Goal: Task Accomplishment & Management: Complete application form

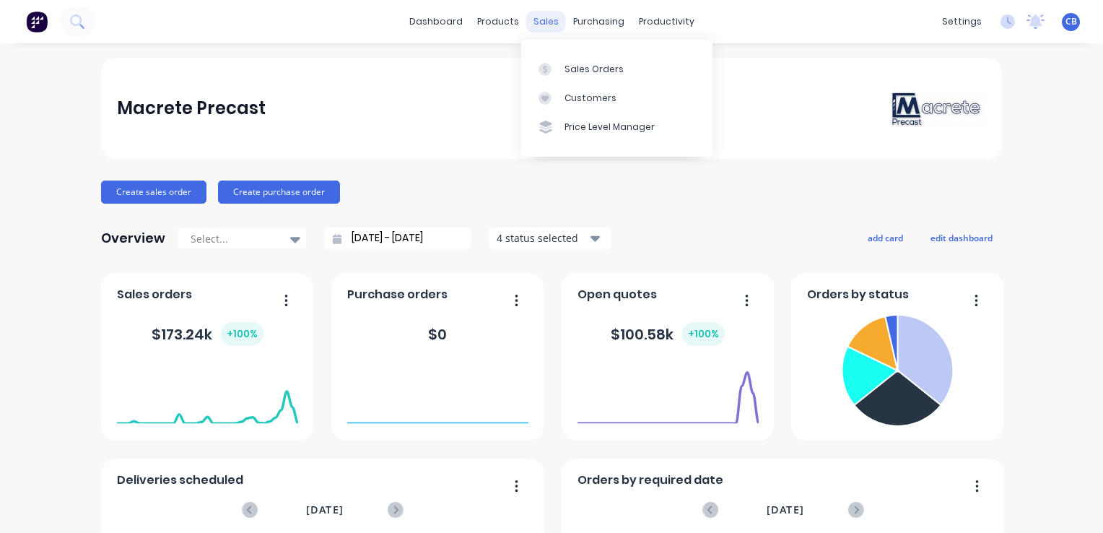
click at [544, 22] on div "sales" at bounding box center [546, 22] width 40 height 22
click at [560, 64] on link "Sales Orders" at bounding box center [616, 68] width 191 height 29
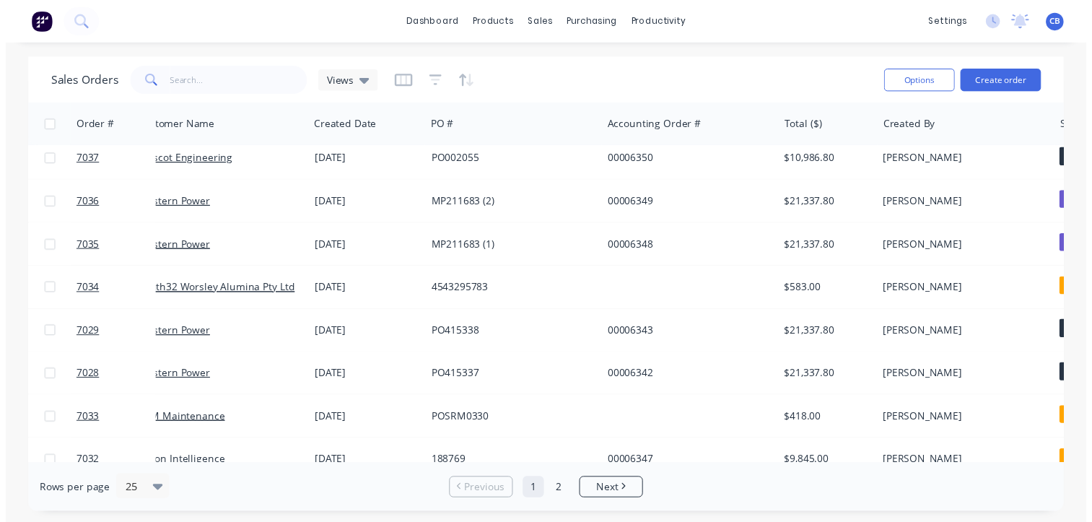
scroll to position [361, 0]
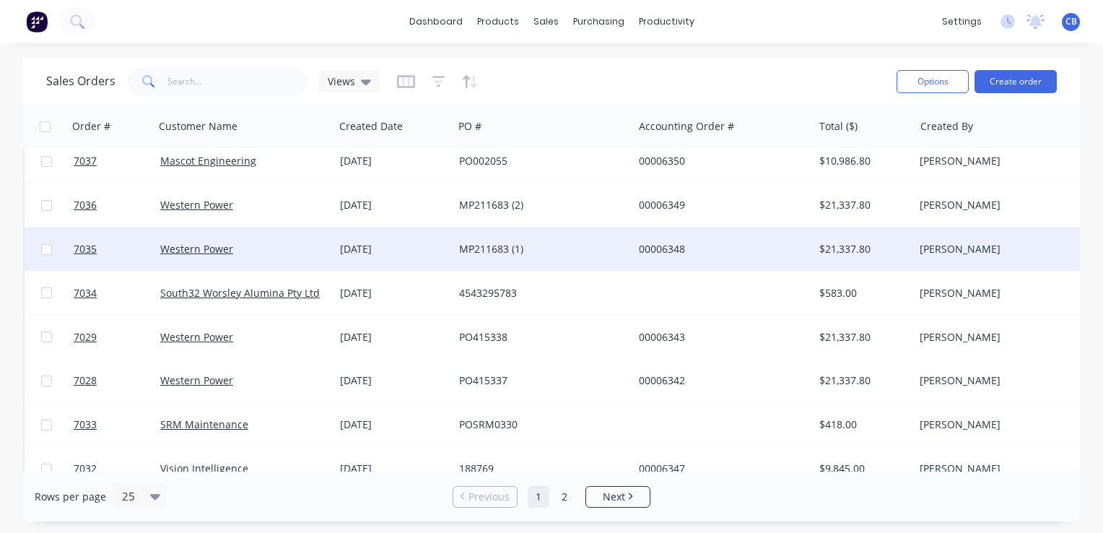
click at [291, 248] on div "Western Power" at bounding box center [240, 249] width 160 height 14
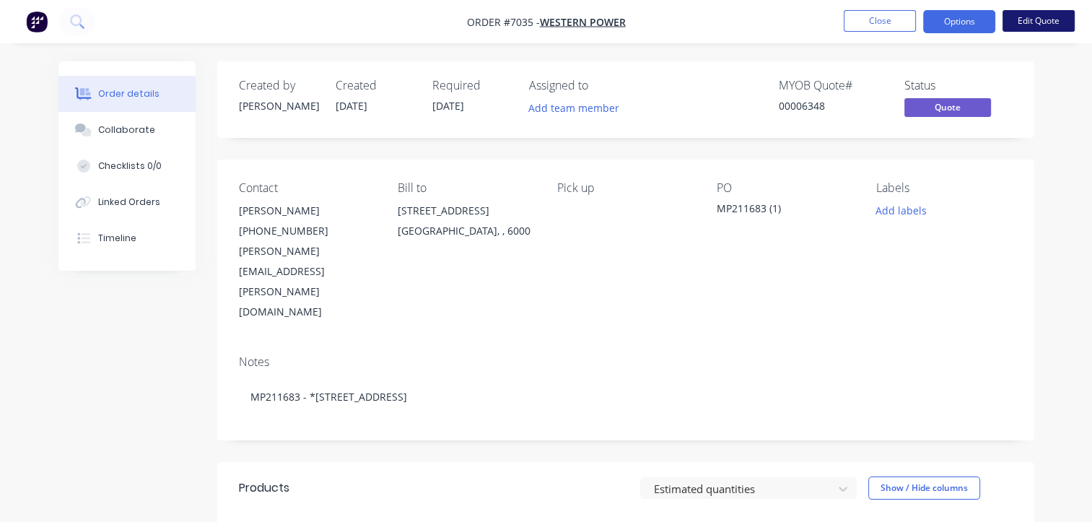
click at [1036, 22] on button "Edit Quote" at bounding box center [1038, 21] width 72 height 22
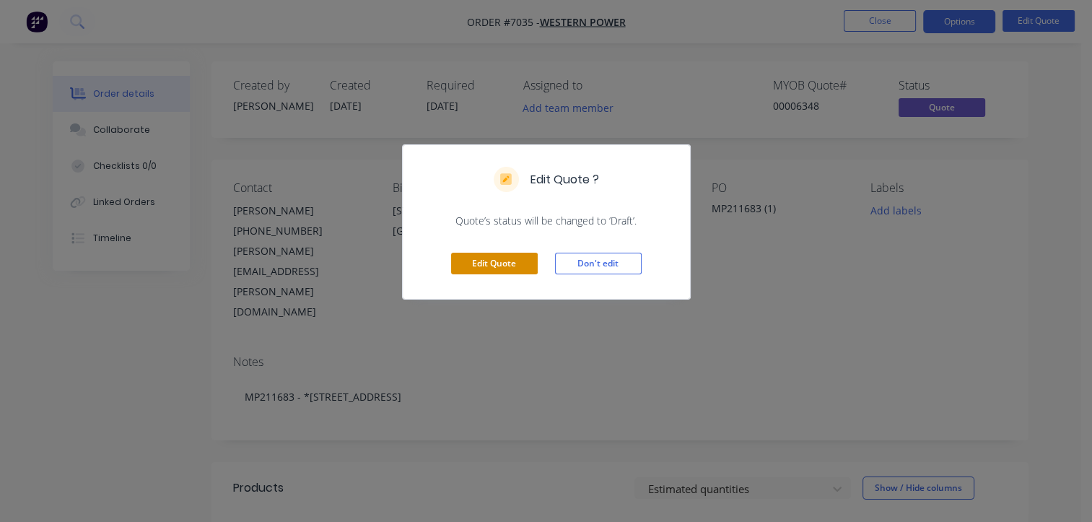
click at [490, 269] on button "Edit Quote" at bounding box center [494, 264] width 87 height 22
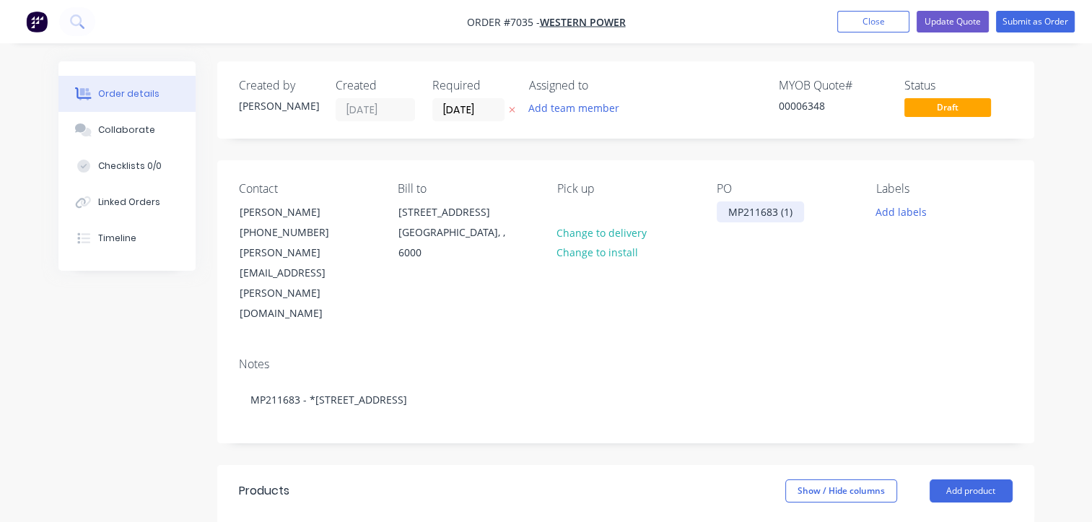
click at [735, 214] on div "MP211683 (1)" at bounding box center [760, 211] width 87 height 21
drag, startPoint x: 722, startPoint y: 212, endPoint x: 841, endPoint y: 204, distance: 118.6
click at [836, 206] on div "PO MP211683 (1)" at bounding box center [785, 253] width 136 height 142
paste div
click at [1031, 22] on button "Submit as Order" at bounding box center [1035, 22] width 79 height 22
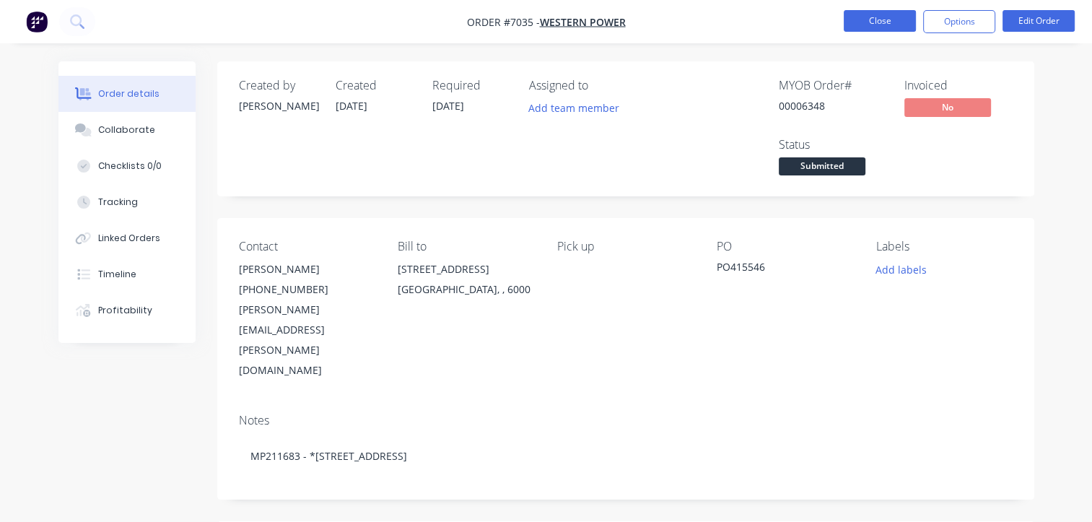
click at [878, 20] on button "Close" at bounding box center [880, 21] width 72 height 22
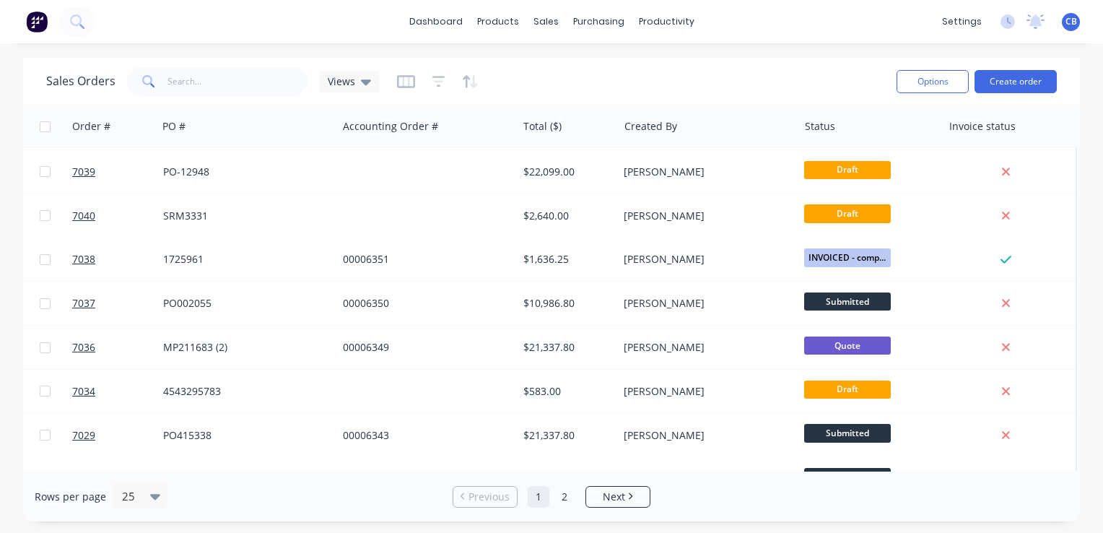
scroll to position [289, 303]
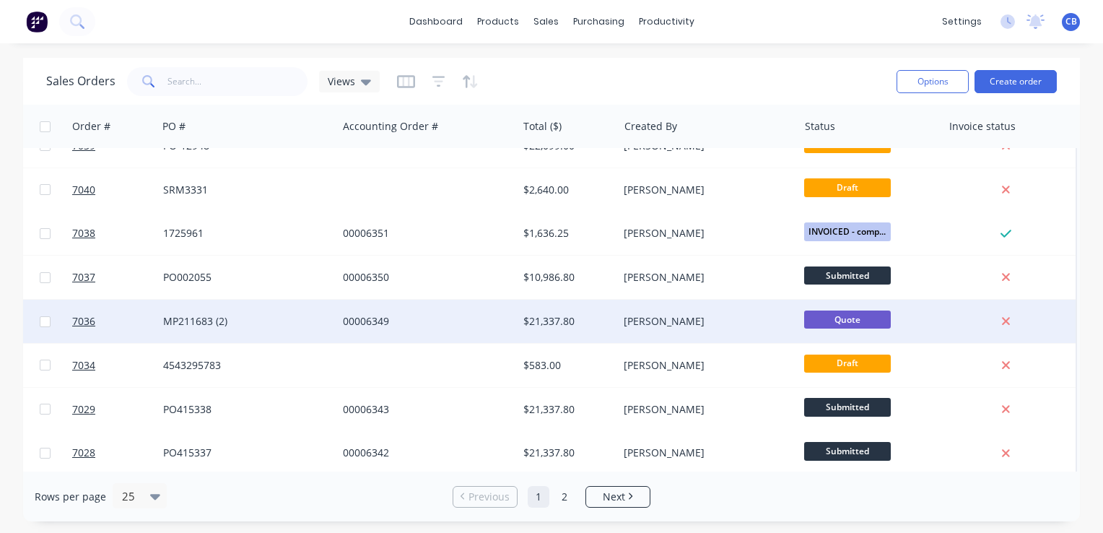
click at [237, 326] on div "MP211683 (2)" at bounding box center [243, 321] width 160 height 14
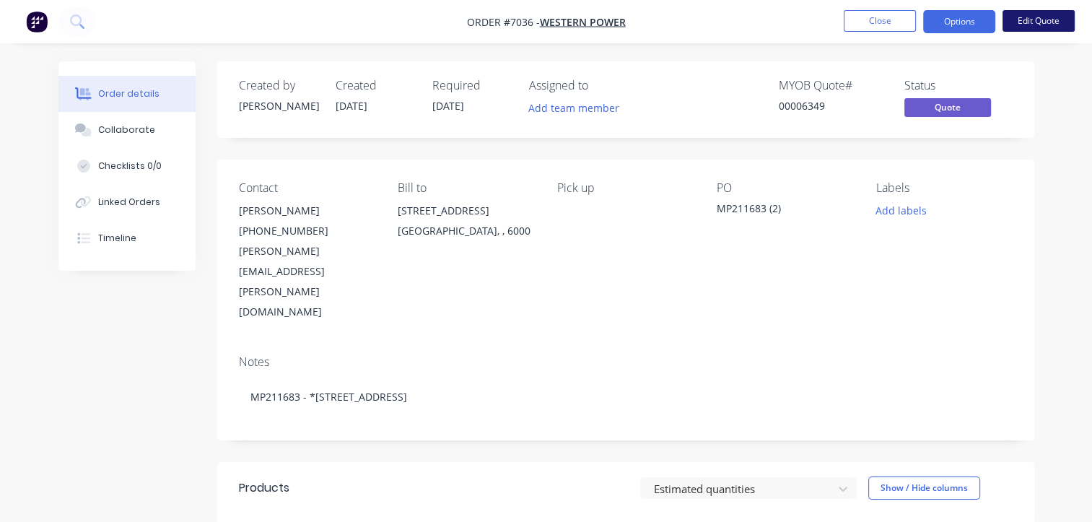
click at [1020, 15] on button "Edit Quote" at bounding box center [1038, 21] width 72 height 22
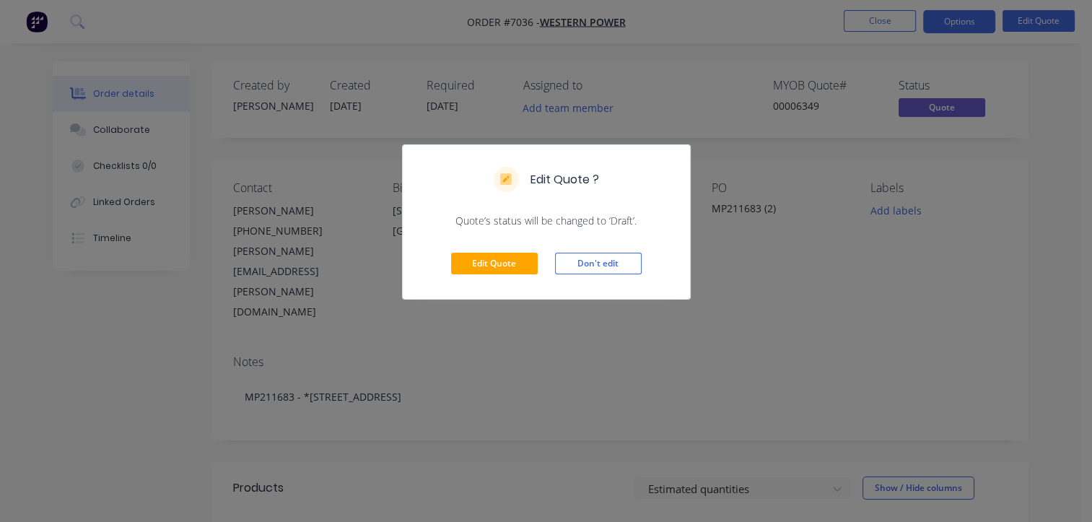
click at [465, 274] on div "Edit Quote Don't edit" at bounding box center [546, 263] width 287 height 71
click at [473, 267] on button "Edit Quote" at bounding box center [494, 264] width 87 height 22
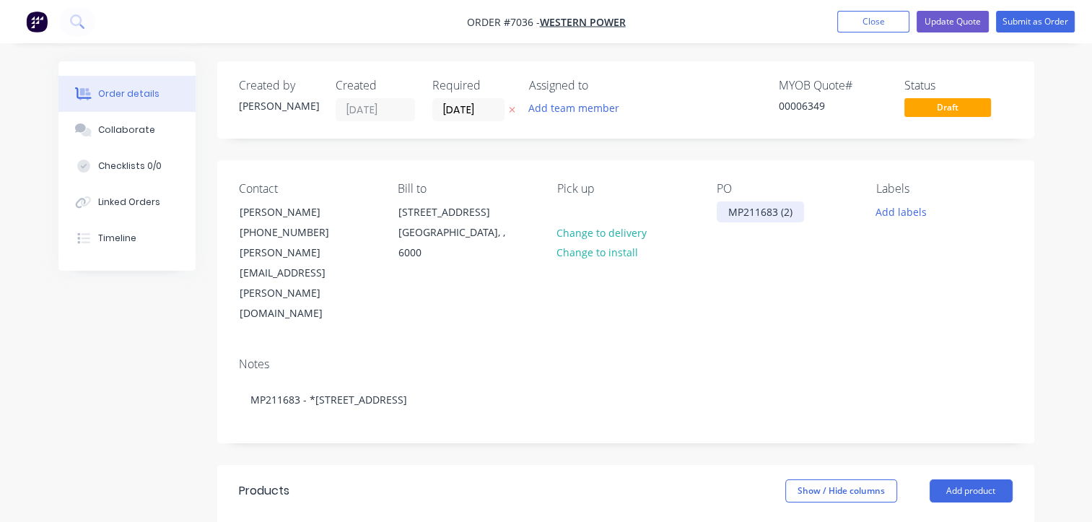
click at [771, 216] on div "MP211683 (2)" at bounding box center [760, 211] width 87 height 21
drag, startPoint x: 794, startPoint y: 214, endPoint x: 647, endPoint y: 202, distance: 147.7
click at [647, 202] on div "Contact [PERSON_NAME] [PHONE_NUMBER] [PERSON_NAME][EMAIL_ADDRESS][PERSON_NAME][…" at bounding box center [625, 252] width 817 height 185
paste div
click at [478, 114] on input "[DATE]" at bounding box center [468, 110] width 71 height 22
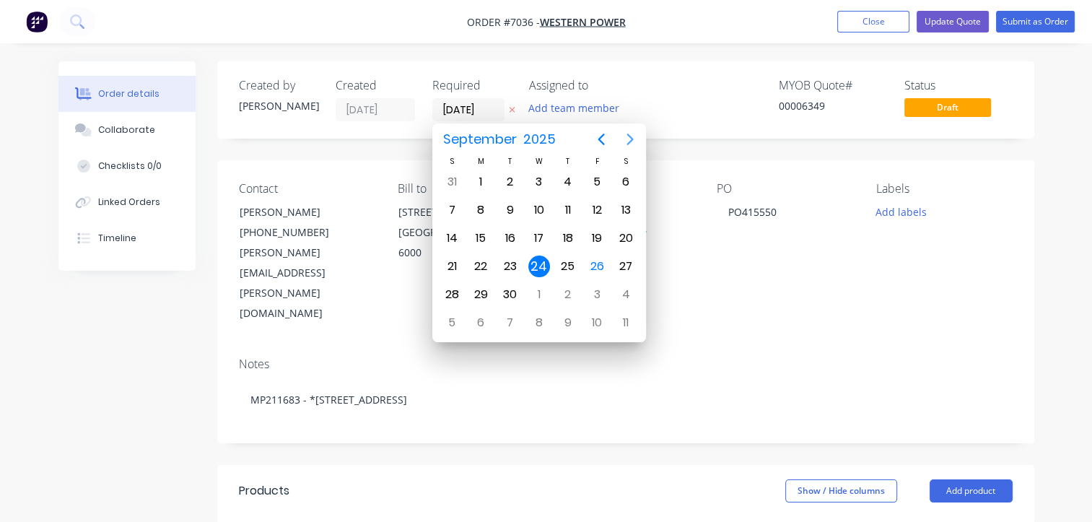
click at [629, 132] on icon "Next page" at bounding box center [629, 139] width 17 height 17
click at [618, 293] on div "29" at bounding box center [626, 295] width 22 height 22
type input "[DATE]"
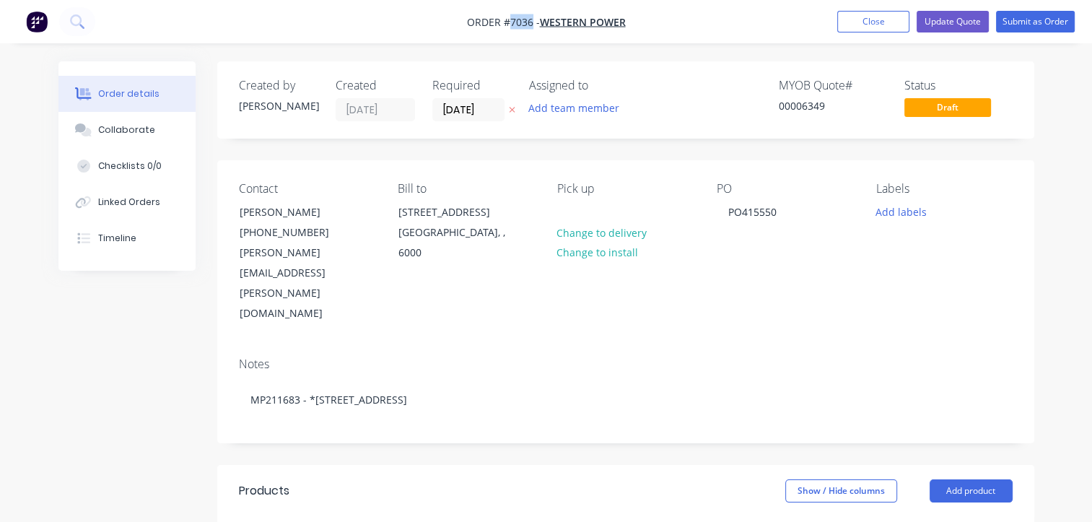
drag, startPoint x: 531, startPoint y: 22, endPoint x: 509, endPoint y: 18, distance: 21.9
click at [509, 18] on span "Order #7036 -" at bounding box center [503, 22] width 73 height 14
copy span "7036"
click at [1048, 22] on button "Submit as Order" at bounding box center [1035, 22] width 79 height 22
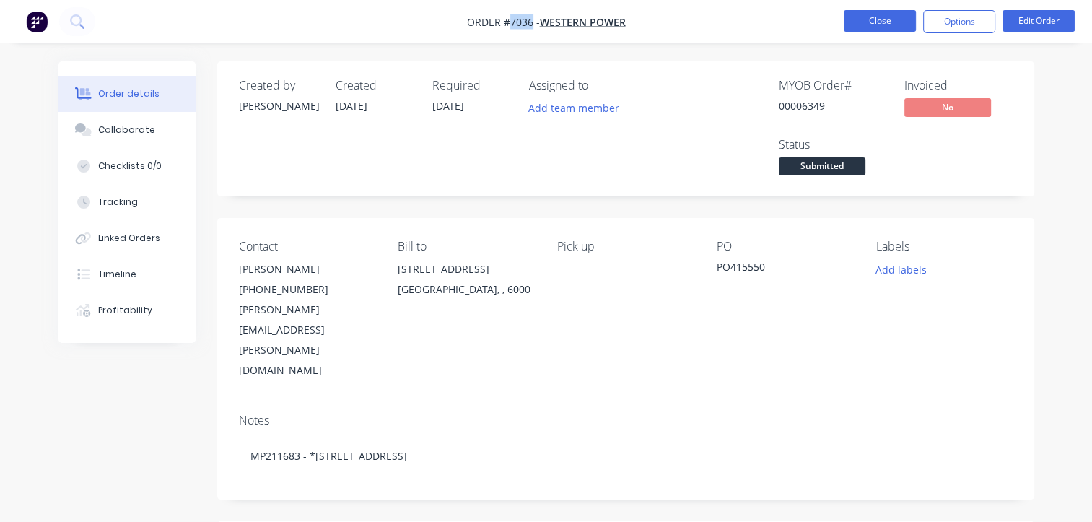
click at [864, 19] on button "Close" at bounding box center [880, 21] width 72 height 22
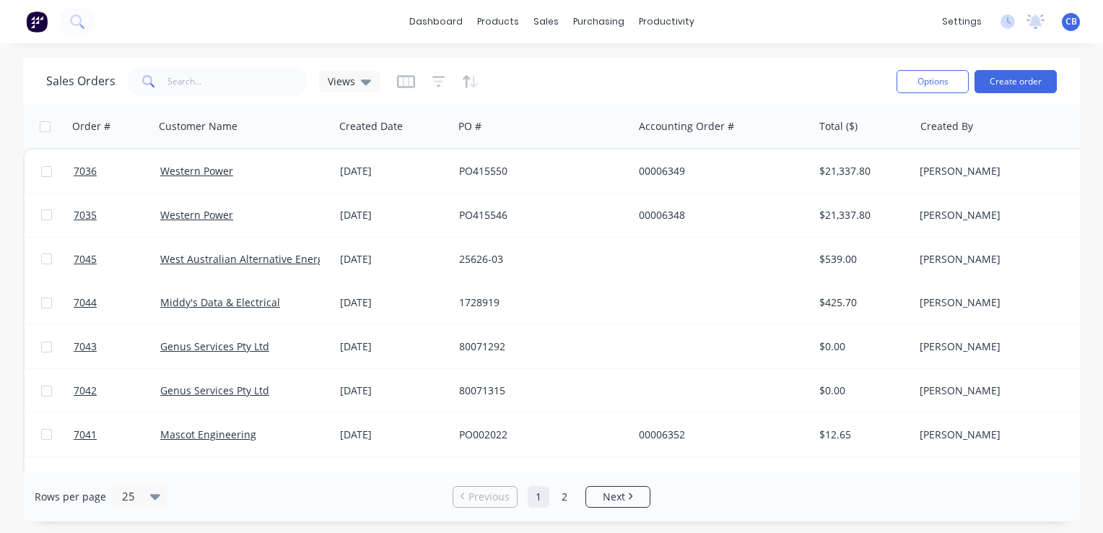
click at [39, 25] on img at bounding box center [37, 22] width 22 height 22
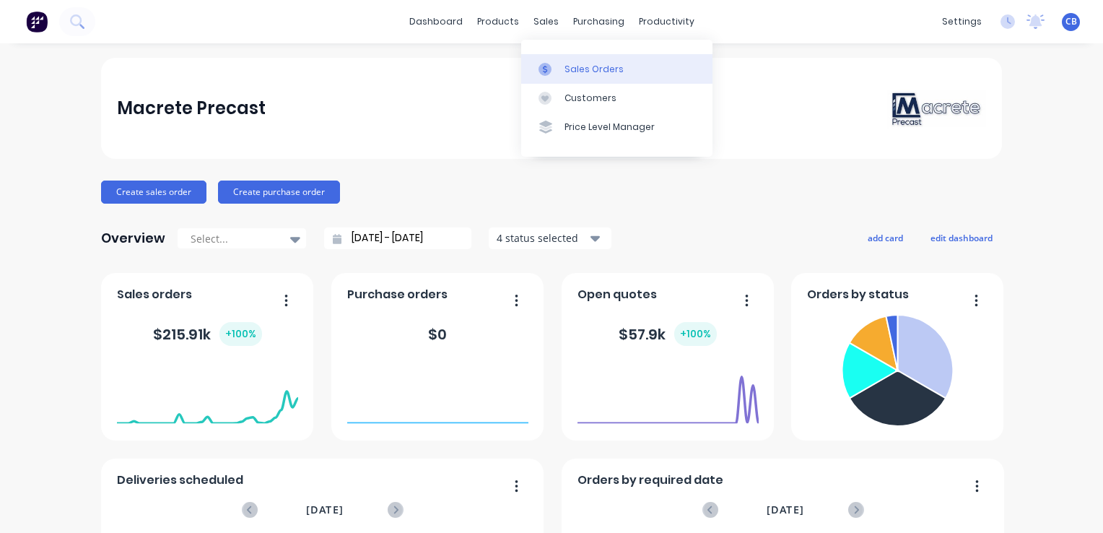
click at [566, 66] on div "Sales Orders" at bounding box center [593, 69] width 59 height 13
